Goal: Information Seeking & Learning: Learn about a topic

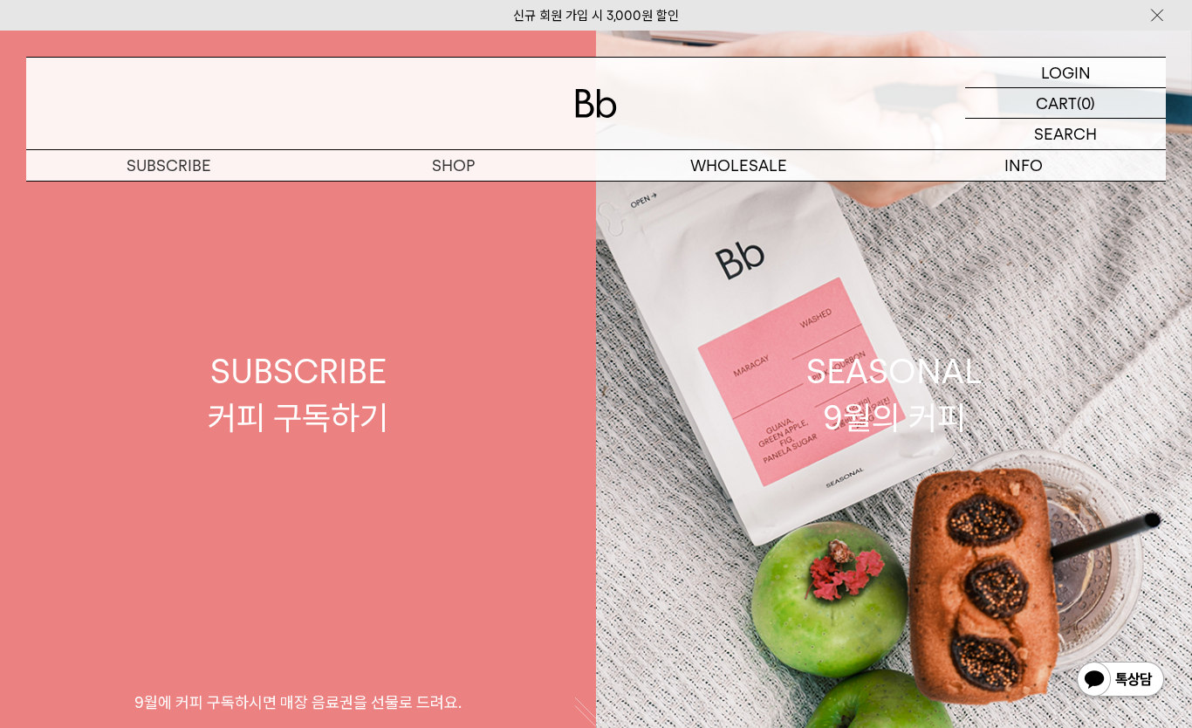
click at [382, 518] on link "SUBSCRIBE 커피 구독하기 9월에 커피 구독하시면 매장 음료권을 선물로 드려요." at bounding box center [298, 395] width 596 height 728
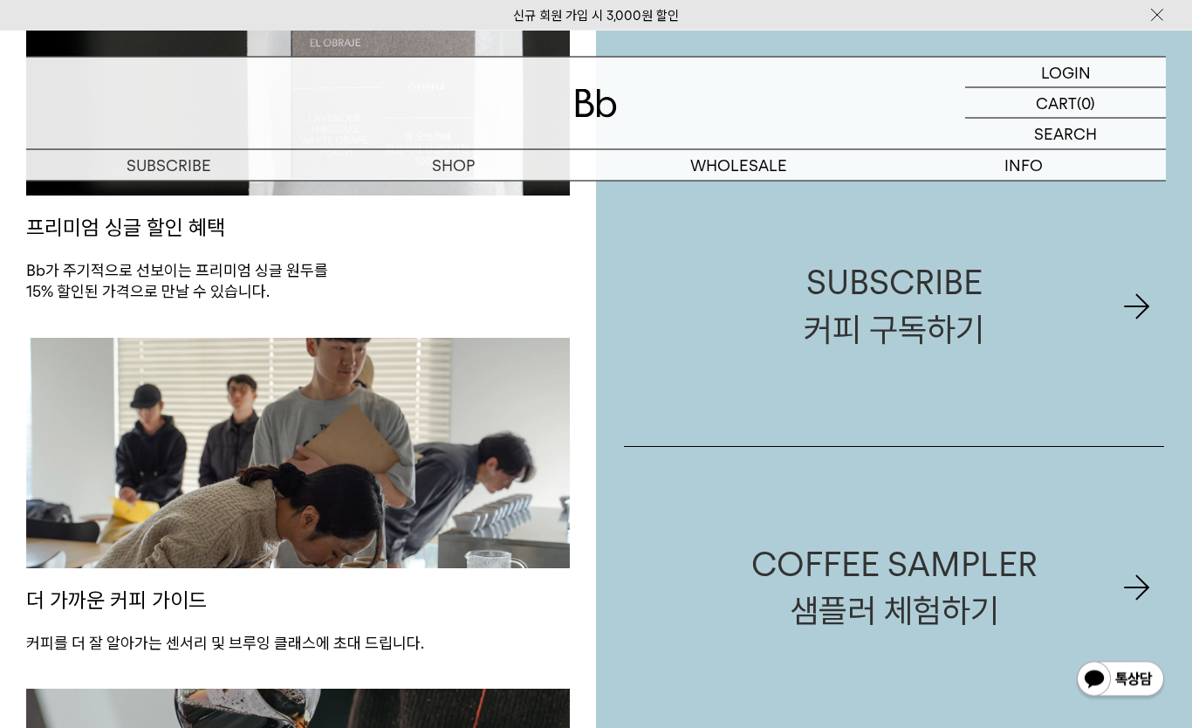
scroll to position [1288, 0]
click at [613, 90] on img at bounding box center [596, 103] width 42 height 29
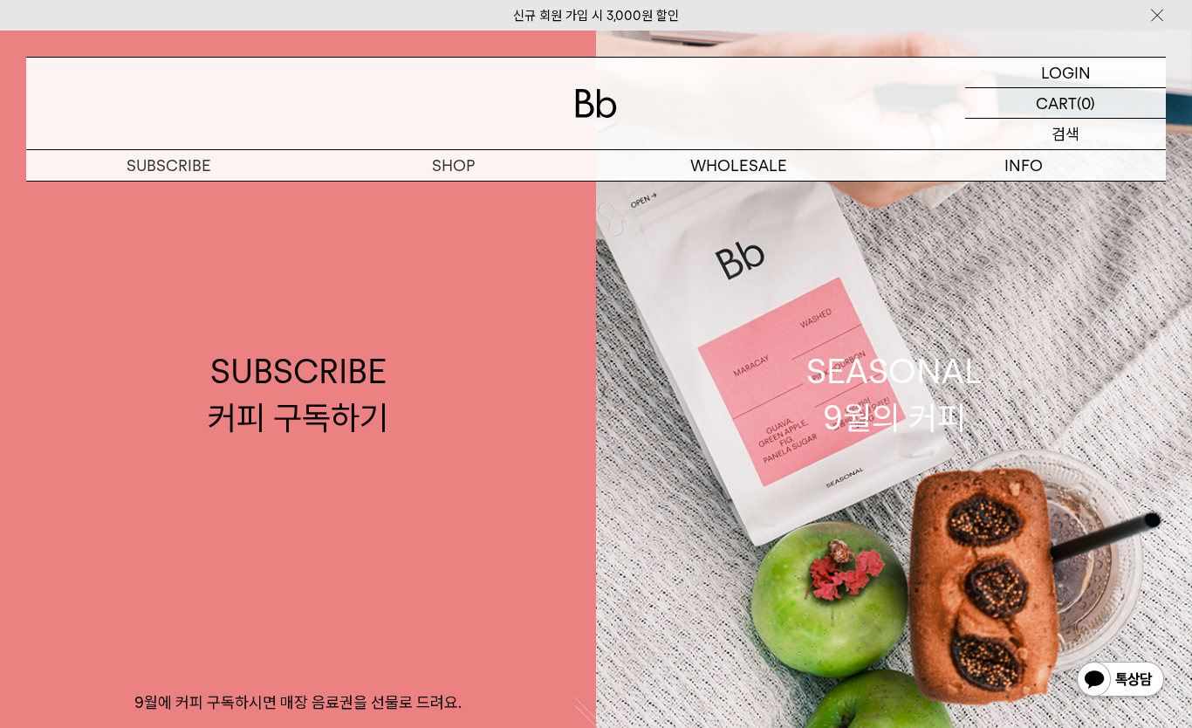
click at [1110, 134] on div "SEARCH 검색" at bounding box center [1065, 134] width 201 height 31
click at [1146, 123] on input "text" at bounding box center [1065, 134] width 201 height 31
click at [1163, 126] on button "button" at bounding box center [1157, 134] width 17 height 17
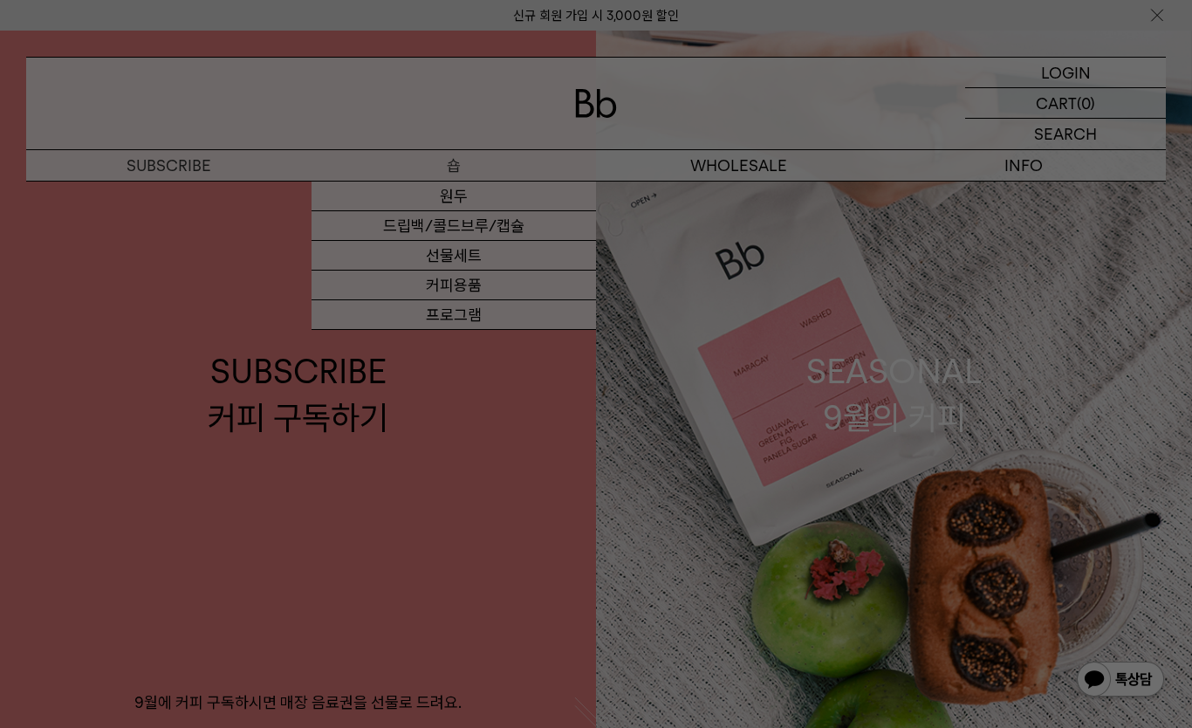
click at [495, 206] on div at bounding box center [596, 364] width 1192 height 728
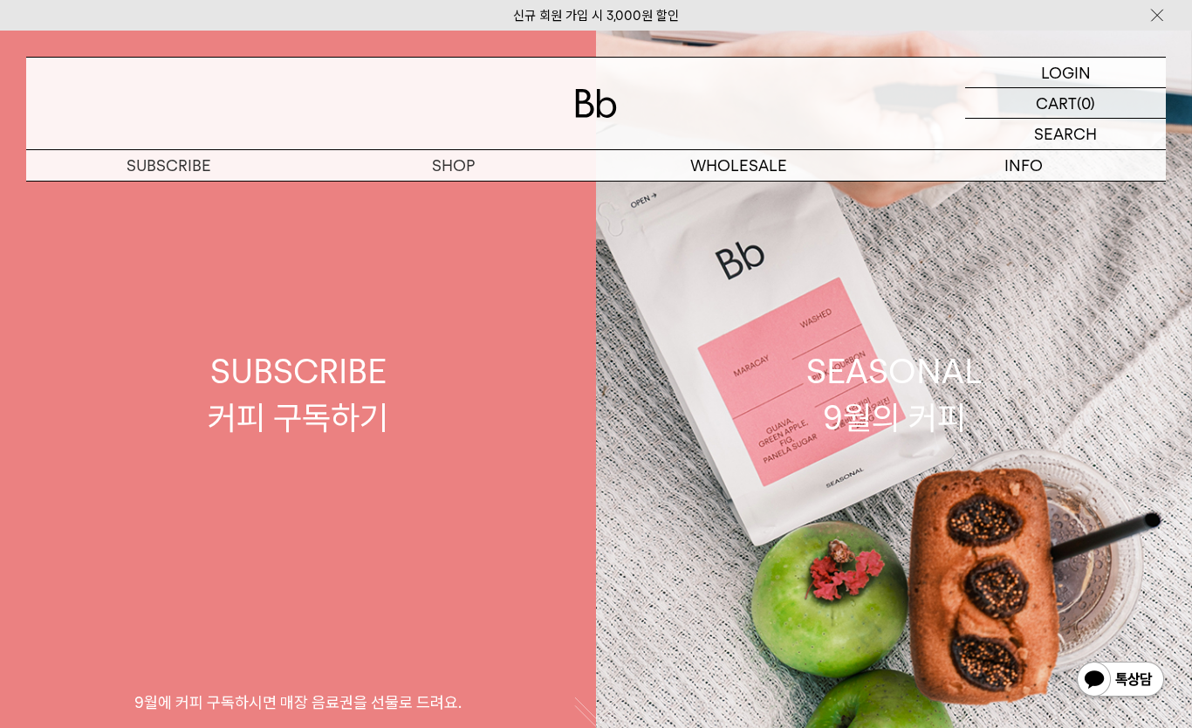
click at [471, 182] on link "SUBSCRIBE 커피 구독하기 9월에 커피 구독하시면 매장 음료권을 선물로 드려요." at bounding box center [298, 395] width 596 height 728
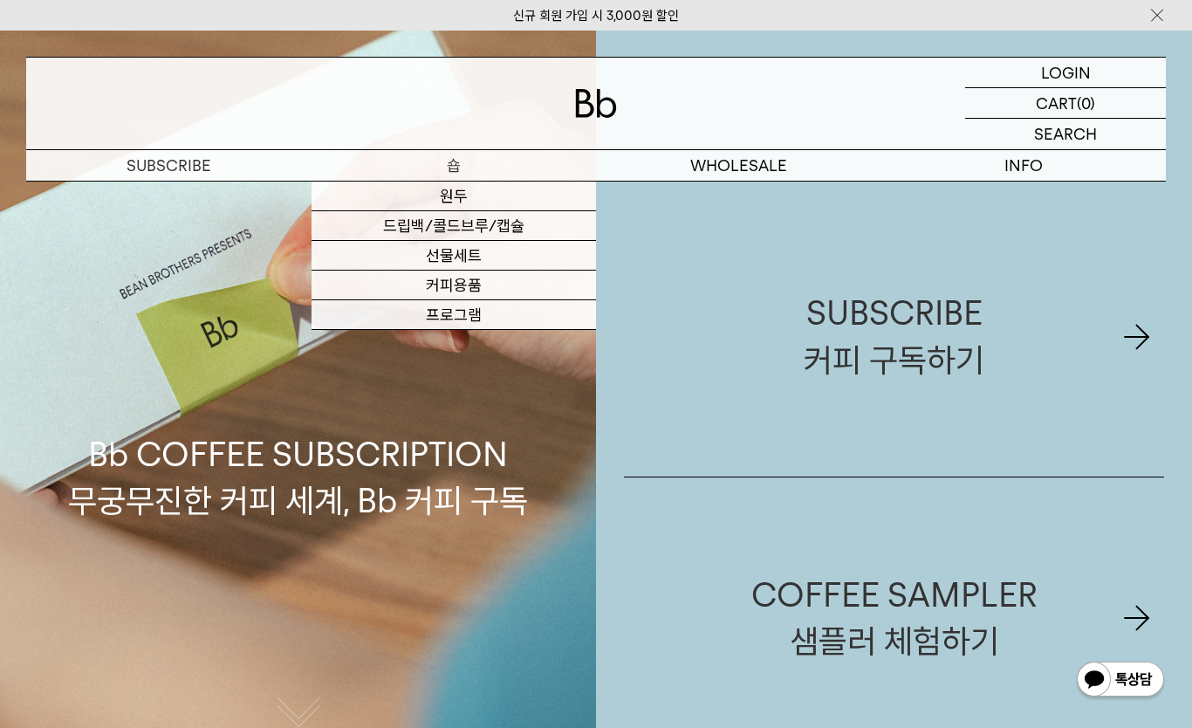
click at [494, 195] on link "원두" at bounding box center [454, 197] width 285 height 30
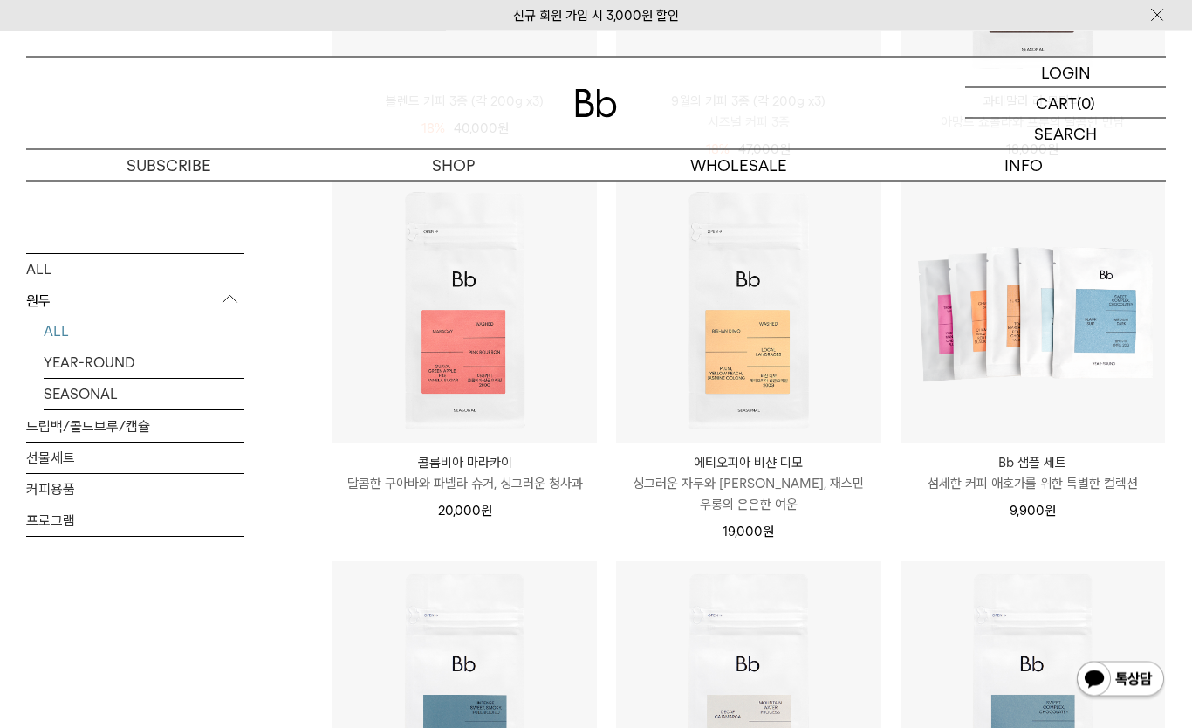
scroll to position [906, 0]
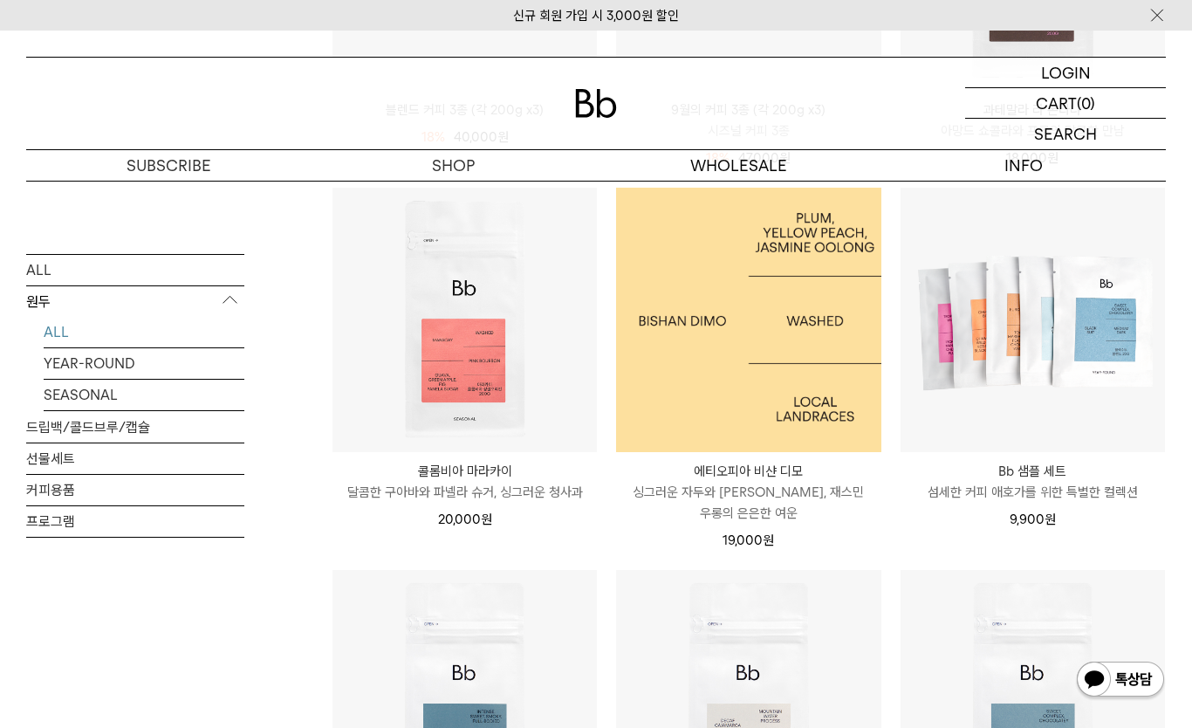
click at [750, 353] on img at bounding box center [748, 320] width 264 height 264
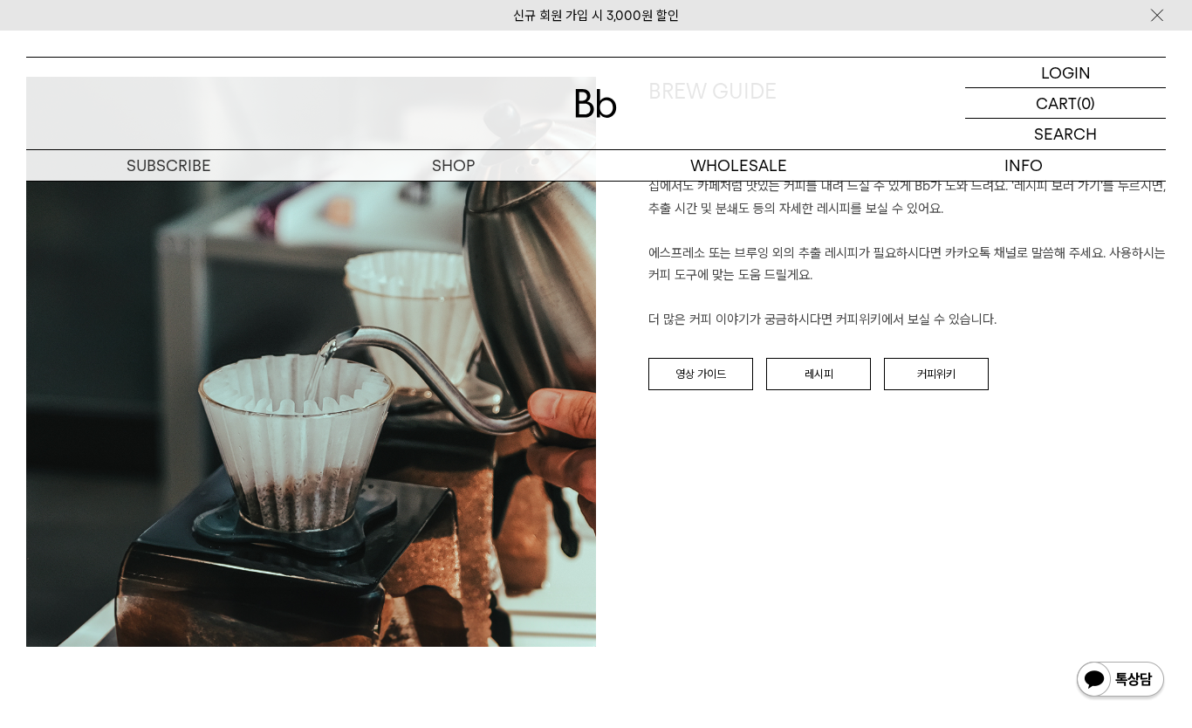
scroll to position [1909, 0]
click at [825, 367] on link "레시피" at bounding box center [818, 375] width 105 height 33
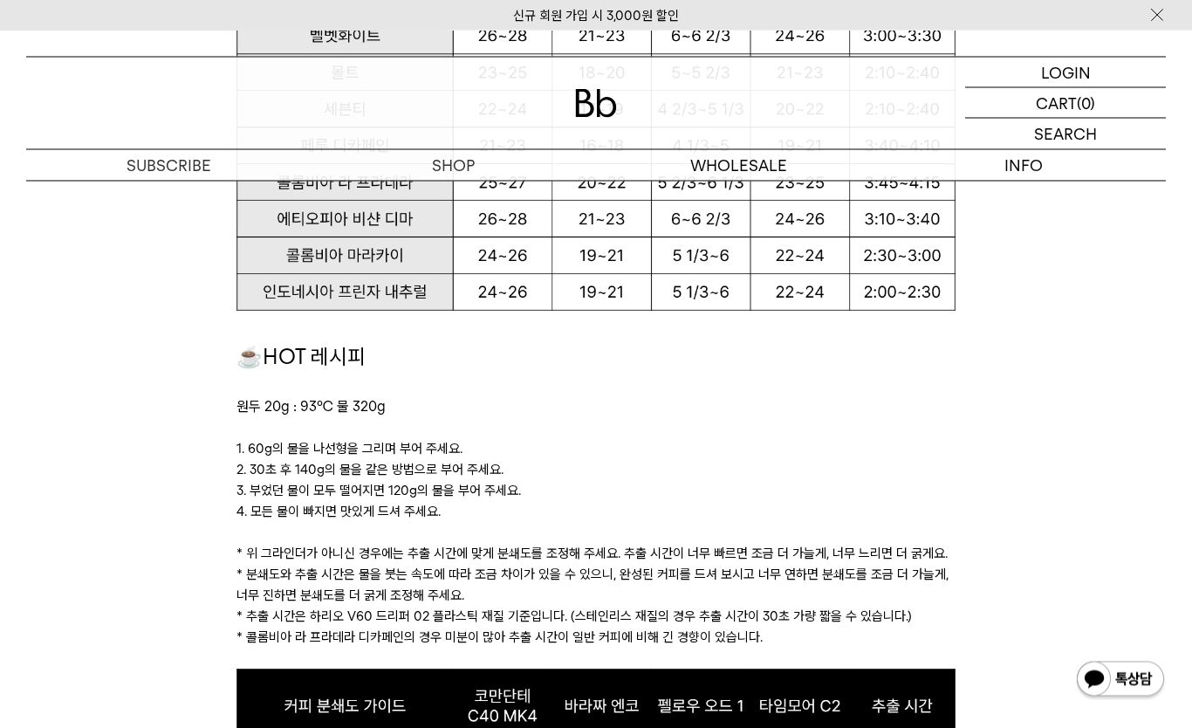
scroll to position [1685, 0]
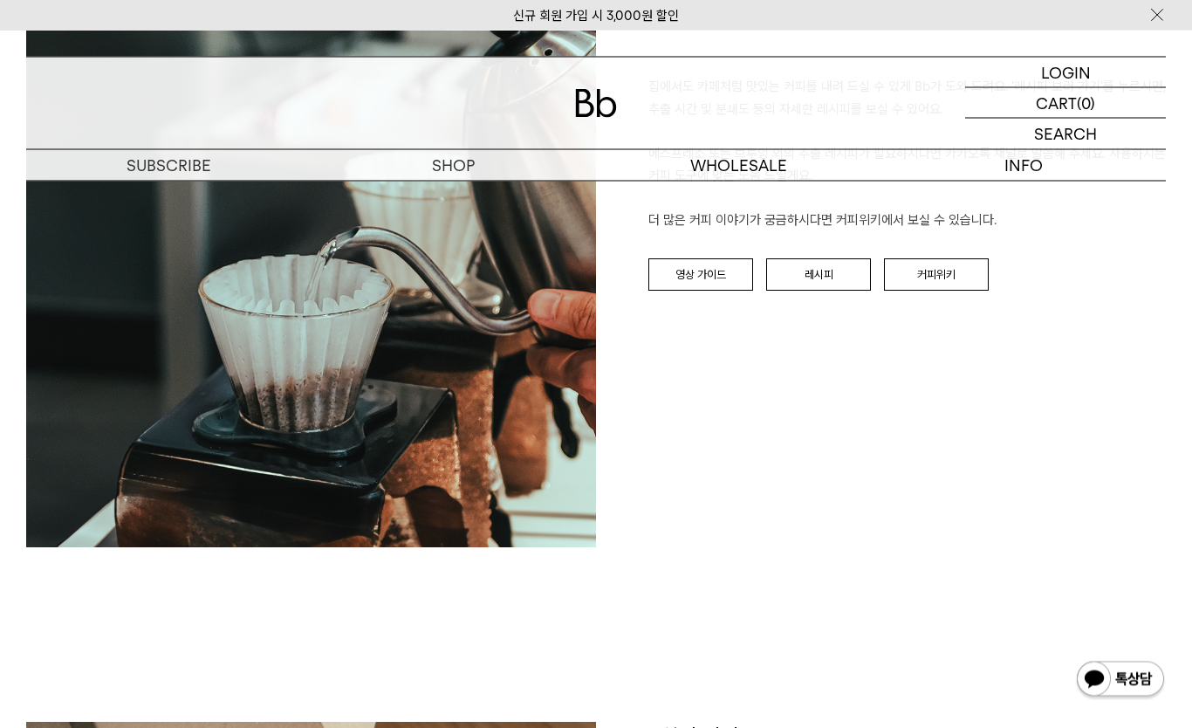
scroll to position [1961, 0]
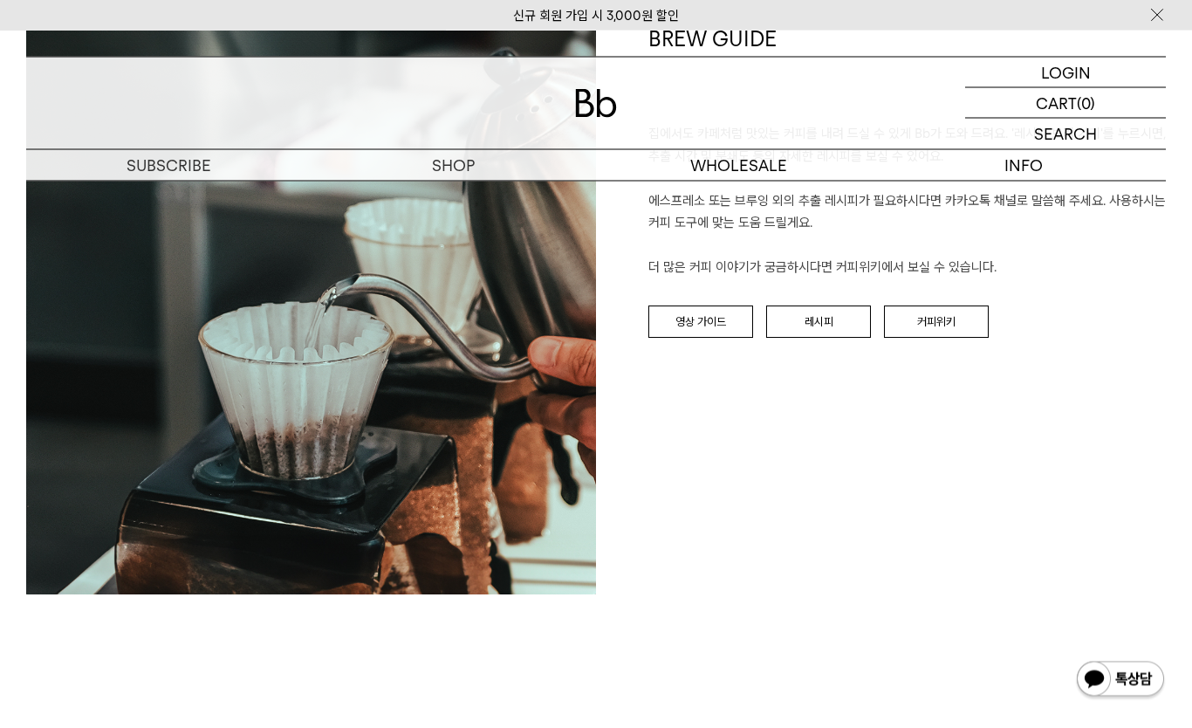
click at [825, 312] on link "레시피" at bounding box center [818, 322] width 105 height 33
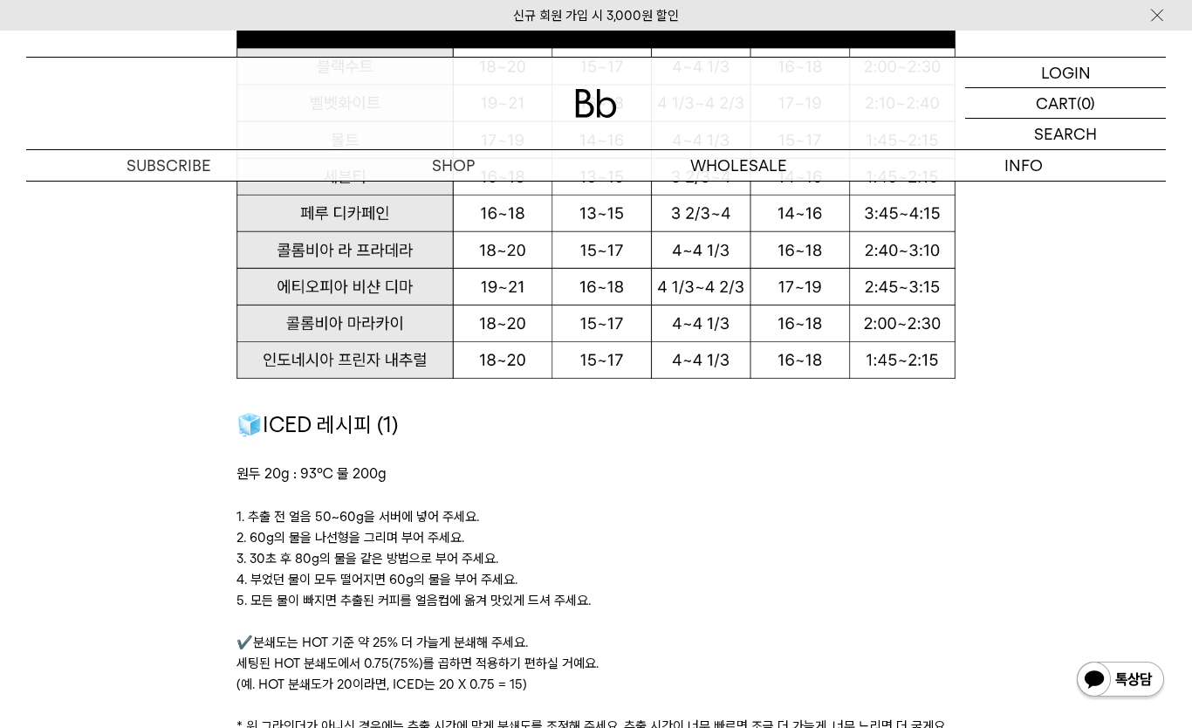
scroll to position [2229, 0]
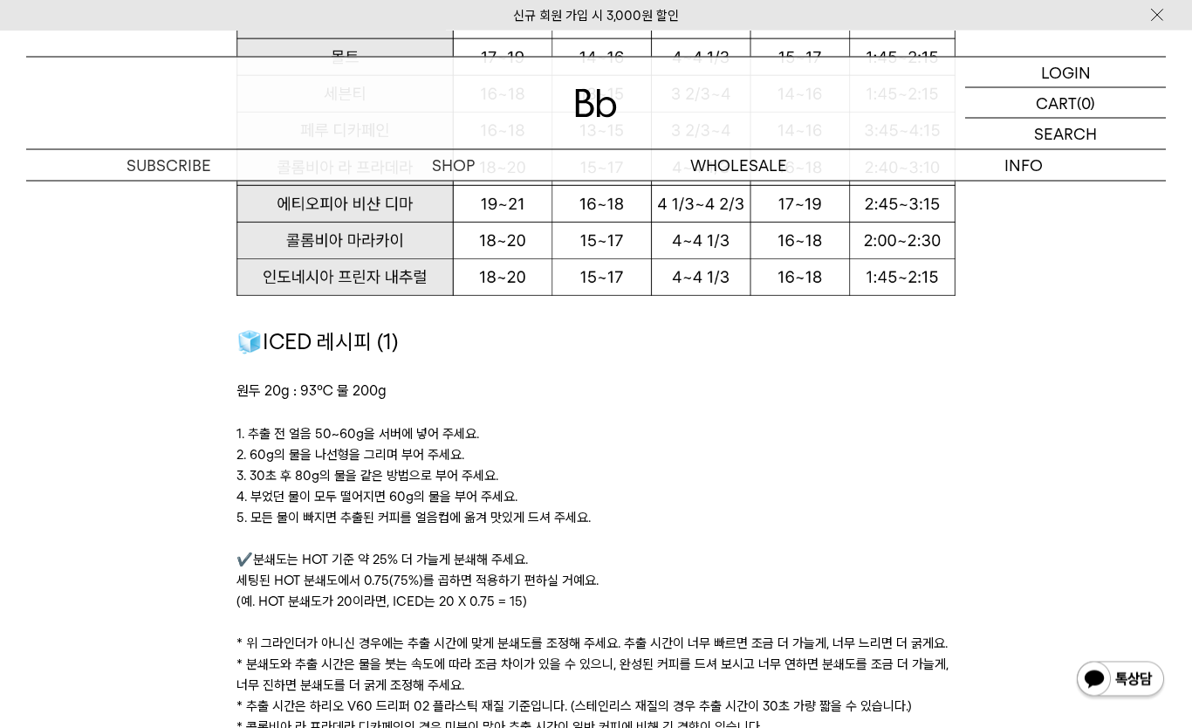
click at [791, 542] on p at bounding box center [596, 539] width 719 height 21
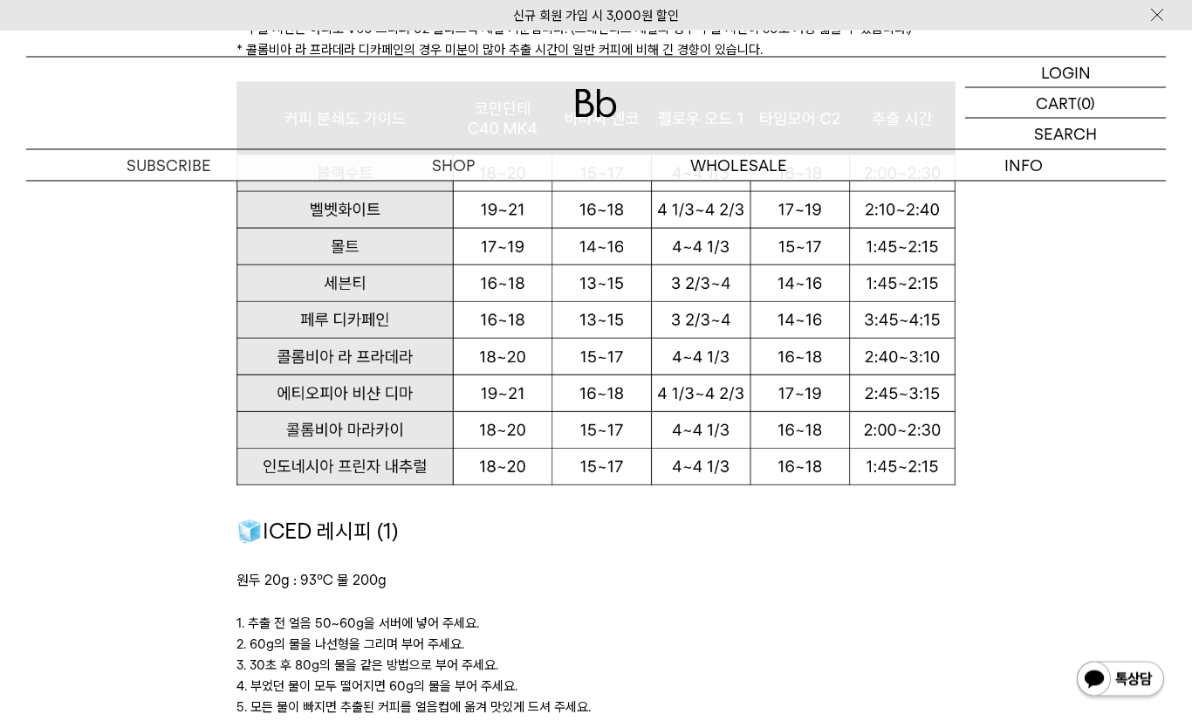
scroll to position [2023, 0]
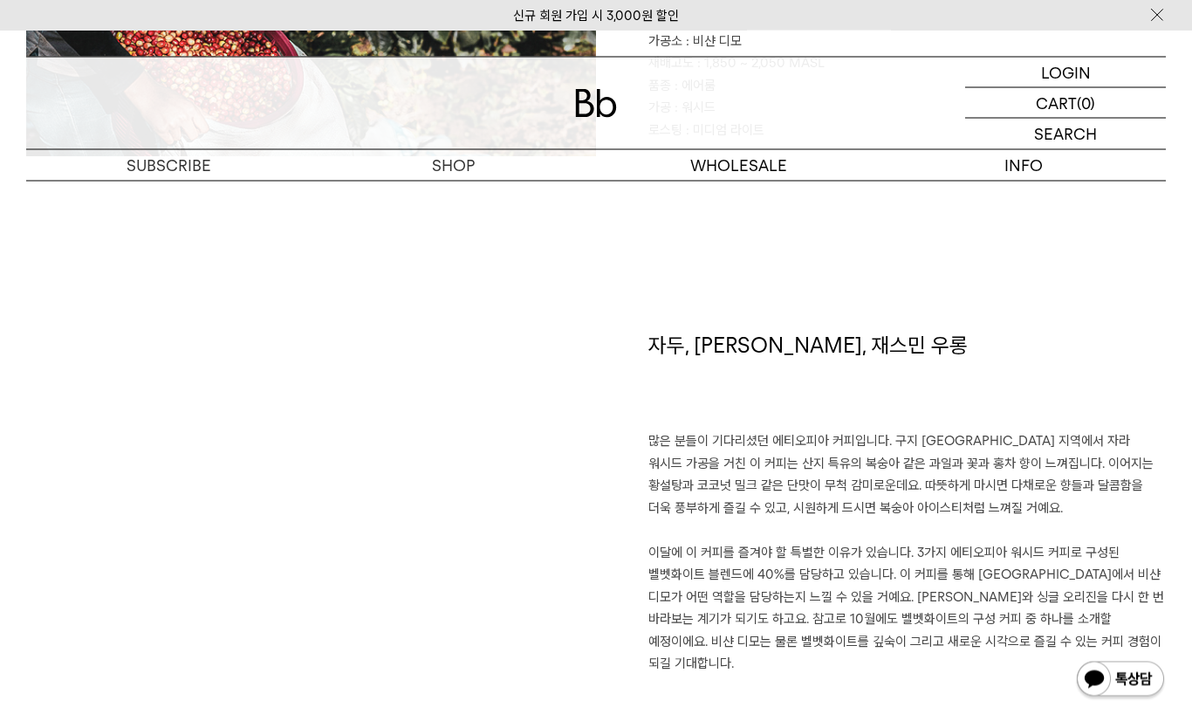
scroll to position [1055, 0]
